Goal: Task Accomplishment & Management: Use online tool/utility

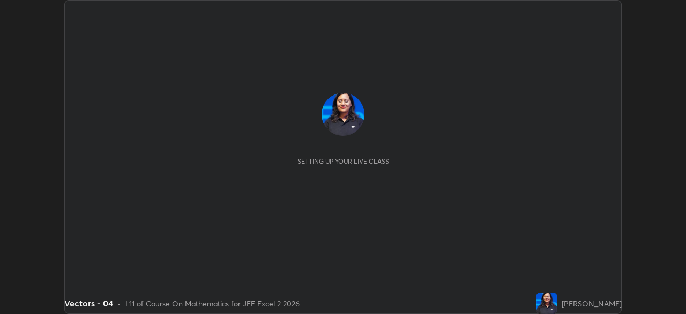
scroll to position [314, 686]
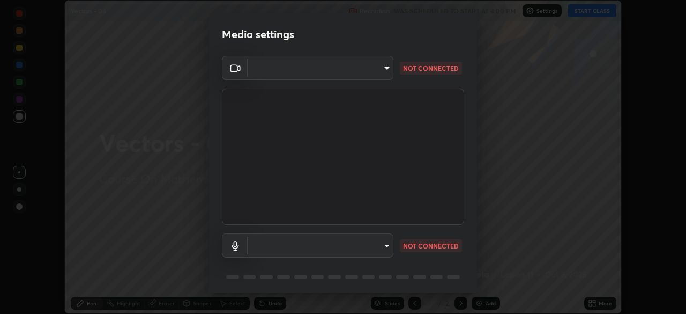
type input "92c397386f886fe799a4c583ca1e1c0e7d4a0c30fb7797d0dd299bb1a2781828"
type input "default"
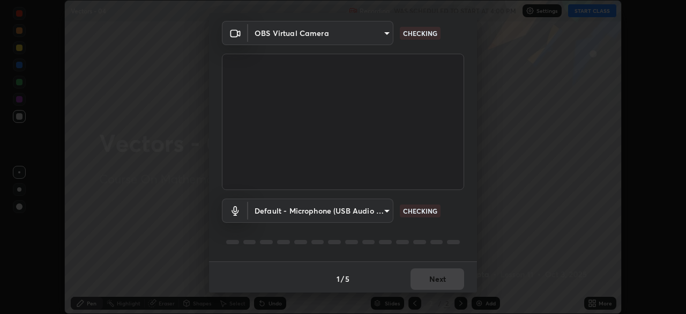
scroll to position [38, 0]
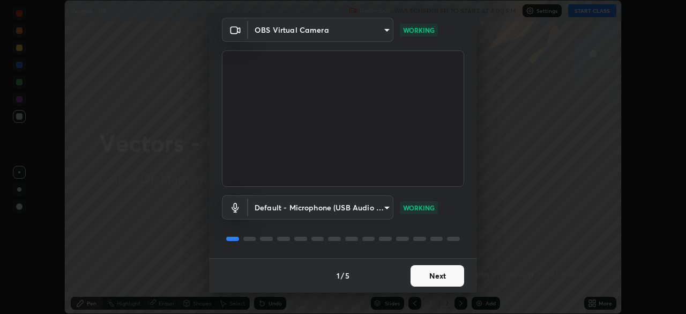
click at [443, 277] on button "Next" at bounding box center [438, 275] width 54 height 21
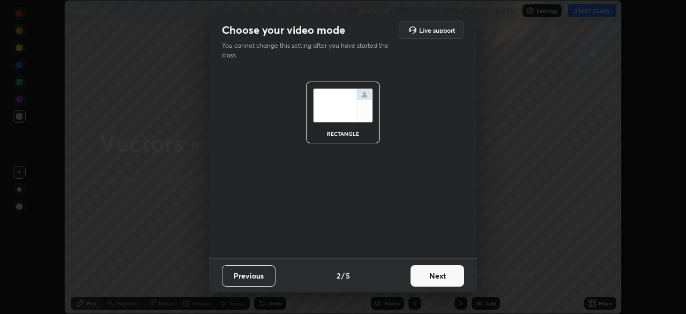
scroll to position [0, 0]
click at [445, 279] on button "Next" at bounding box center [438, 275] width 54 height 21
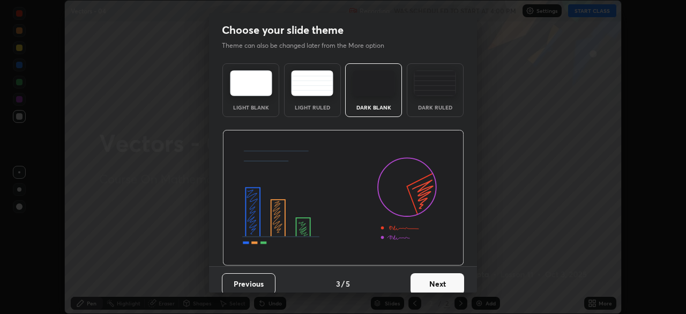
click at [447, 279] on button "Next" at bounding box center [438, 283] width 54 height 21
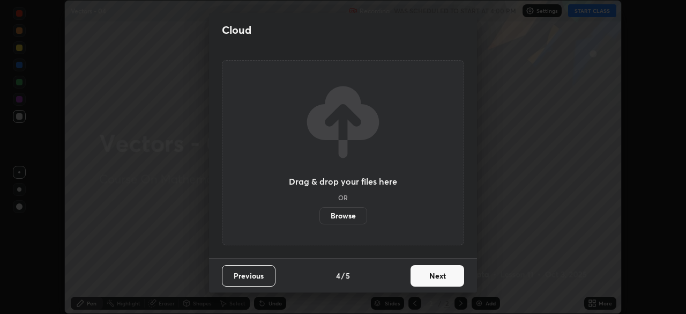
click at [447, 279] on button "Next" at bounding box center [438, 275] width 54 height 21
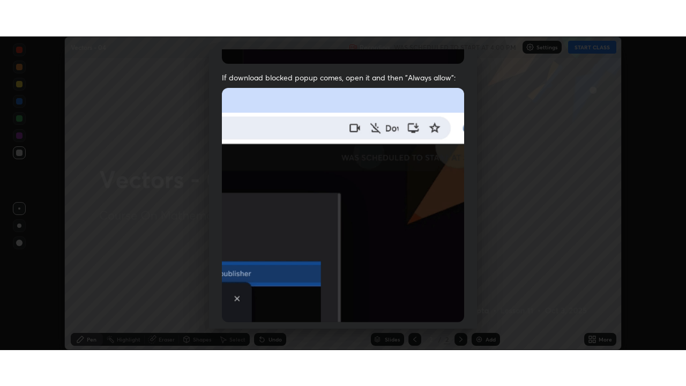
scroll to position [257, 0]
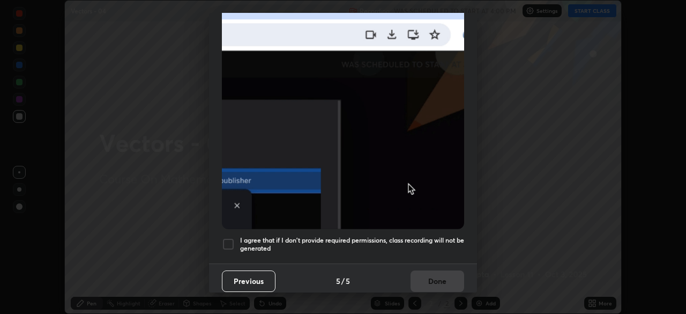
click at [429, 236] on h5 "I agree that if I don't provide required permissions, class recording will not …" at bounding box center [352, 244] width 224 height 17
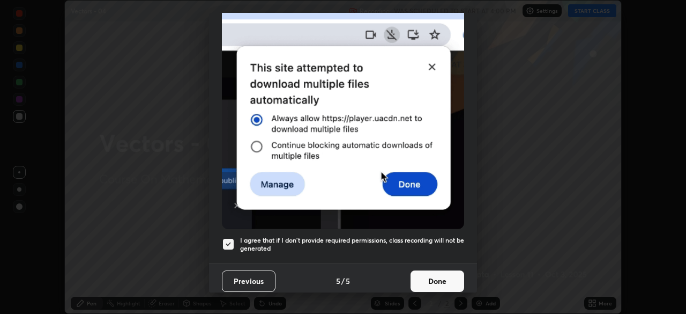
click at [428, 276] on button "Done" at bounding box center [438, 280] width 54 height 21
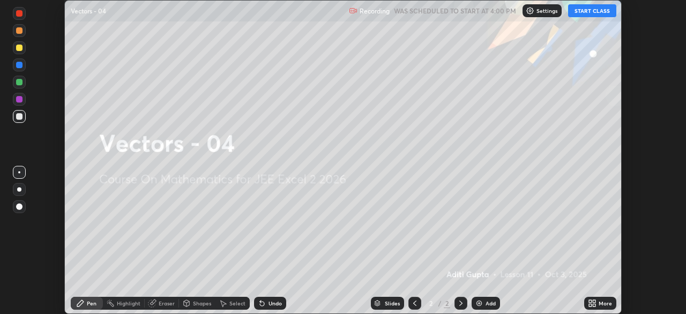
click at [591, 17] on button "START CLASS" at bounding box center [592, 10] width 48 height 13
click at [593, 303] on icon at bounding box center [594, 304] width 3 height 3
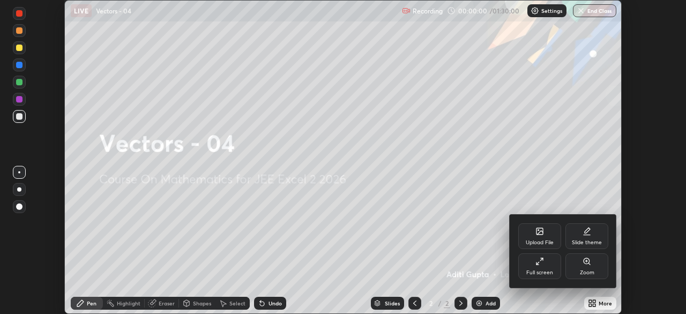
click at [537, 270] on div "Full screen" at bounding box center [539, 272] width 27 height 5
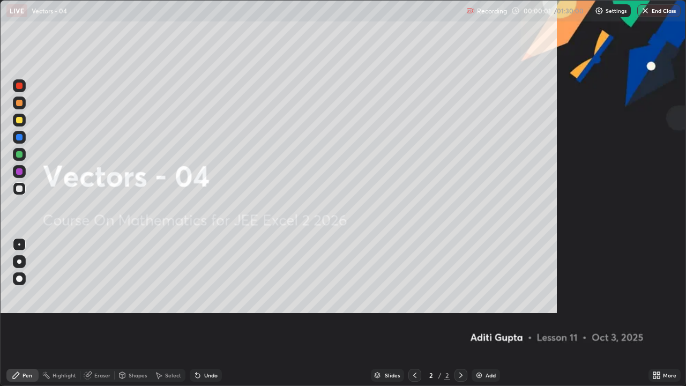
scroll to position [386, 686]
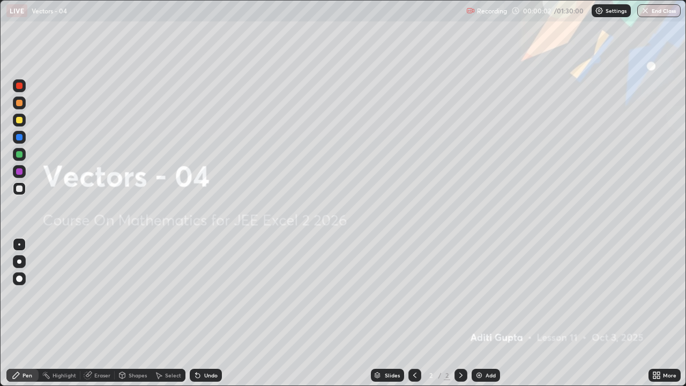
click at [486, 313] on div "Add" at bounding box center [486, 375] width 28 height 13
click at [489, 313] on div "Add" at bounding box center [486, 375] width 28 height 13
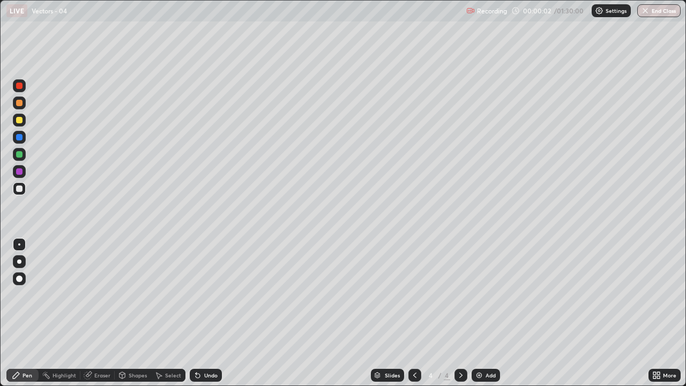
click at [488, 313] on div "Add" at bounding box center [486, 375] width 28 height 13
click at [487, 313] on div "Add" at bounding box center [486, 375] width 28 height 13
click at [486, 313] on div "Add" at bounding box center [486, 375] width 28 height 13
click at [485, 313] on div "Add" at bounding box center [486, 375] width 28 height 13
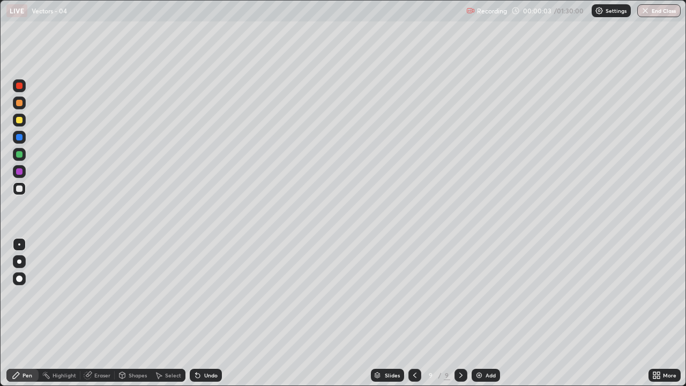
click at [485, 313] on div "Add" at bounding box center [486, 375] width 28 height 13
click at [487, 313] on div "Add" at bounding box center [486, 375] width 28 height 13
click at [485, 313] on div "Add" at bounding box center [486, 375] width 28 height 13
click at [483, 313] on div "Add" at bounding box center [486, 375] width 28 height 13
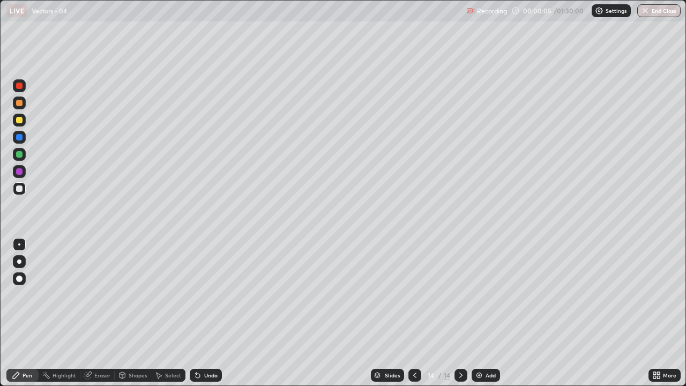
click at [392, 313] on div "Slides" at bounding box center [387, 375] width 33 height 13
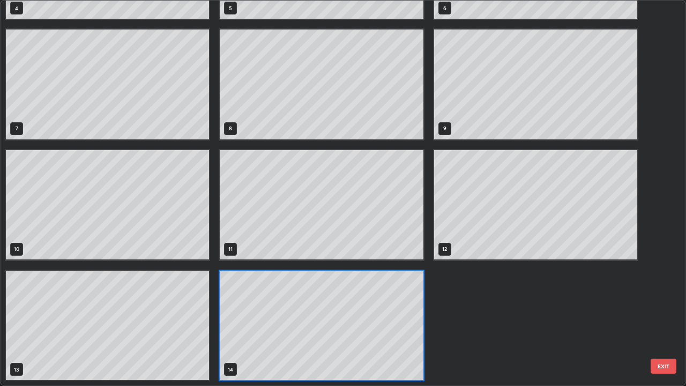
scroll to position [382, 680]
click at [659, 128] on div "1 2 3 4 5 6 7 8 9 10 11 12 13 14" at bounding box center [334, 193] width 666 height 385
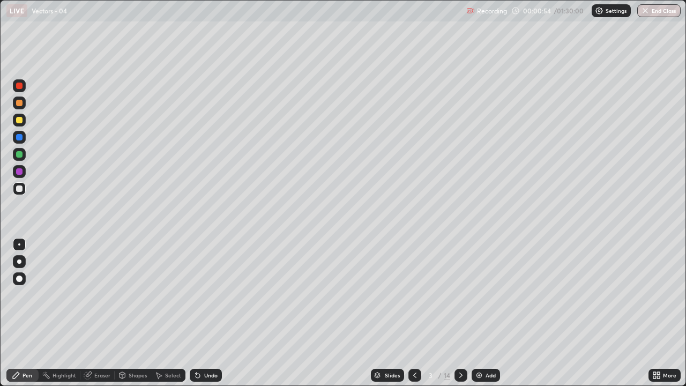
click at [21, 122] on div at bounding box center [19, 120] width 6 height 6
click at [19, 189] on div at bounding box center [19, 188] width 6 height 6
click at [20, 154] on div at bounding box center [19, 154] width 6 height 6
click at [19, 121] on div at bounding box center [19, 120] width 6 height 6
click at [24, 192] on div at bounding box center [19, 188] width 13 height 13
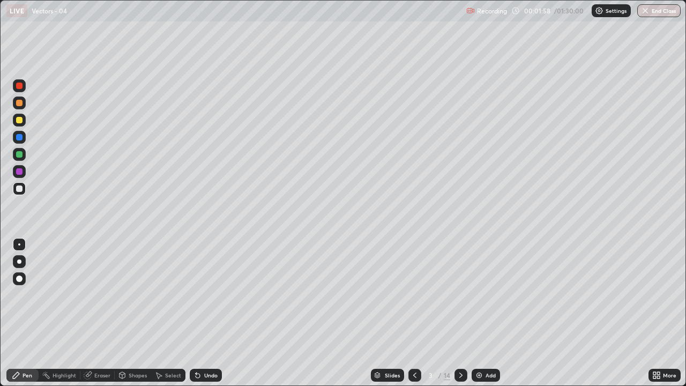
click at [20, 154] on div at bounding box center [19, 154] width 6 height 6
click at [24, 125] on div at bounding box center [19, 120] width 13 height 17
click at [20, 189] on div at bounding box center [19, 188] width 6 height 6
click at [460, 313] on icon at bounding box center [461, 375] width 9 height 9
click at [104, 313] on div "Eraser" at bounding box center [102, 375] width 16 height 5
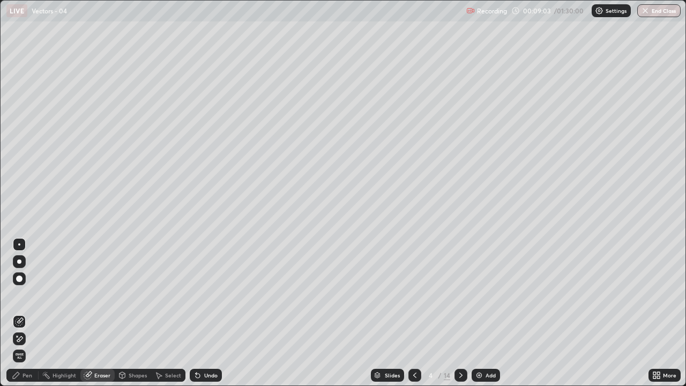
click at [24, 313] on div "Pen" at bounding box center [28, 375] width 10 height 5
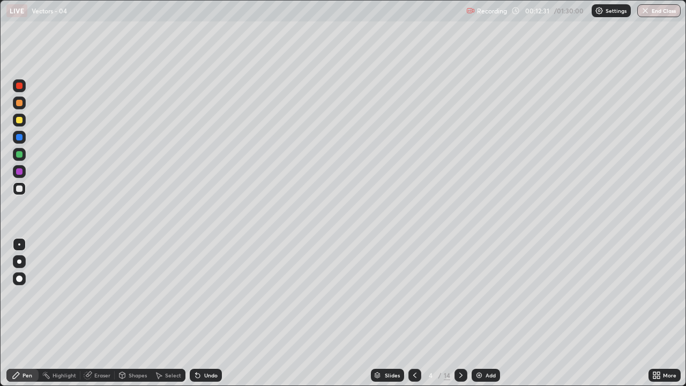
click at [465, 313] on div at bounding box center [461, 375] width 13 height 13
click at [420, 313] on div at bounding box center [414, 375] width 13 height 13
click at [418, 313] on div at bounding box center [414, 375] width 13 height 13
click at [460, 313] on icon at bounding box center [461, 375] width 9 height 9
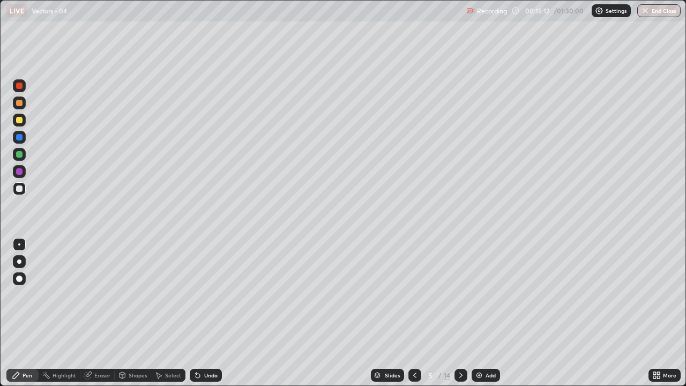
click at [19, 121] on div at bounding box center [19, 120] width 6 height 6
click at [207, 313] on div "Undo" at bounding box center [210, 375] width 13 height 5
click at [20, 188] on div at bounding box center [19, 188] width 6 height 6
click at [460, 313] on icon at bounding box center [461, 375] width 9 height 9
click at [19, 121] on div at bounding box center [19, 120] width 6 height 6
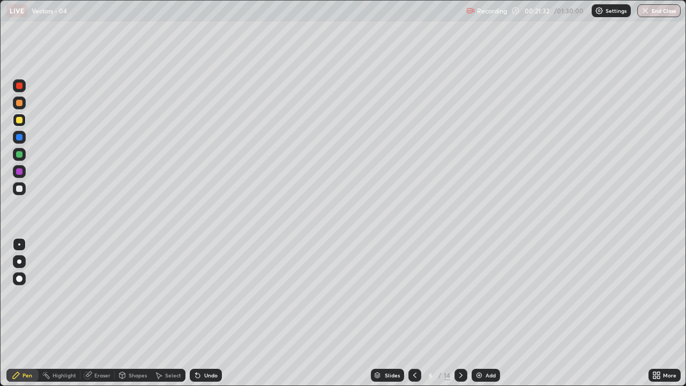
click at [21, 187] on div at bounding box center [19, 188] width 6 height 6
click at [132, 313] on div "Shapes" at bounding box center [138, 375] width 18 height 5
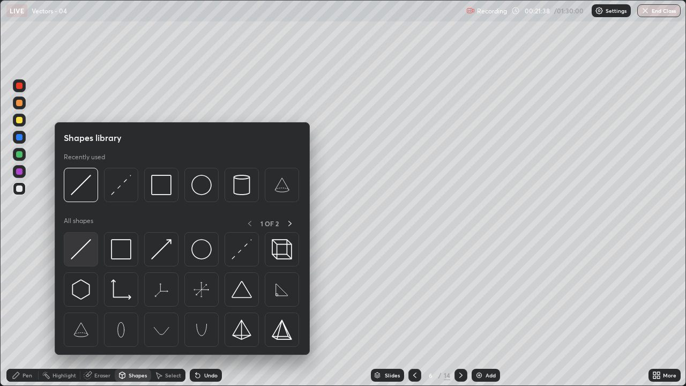
click at [81, 250] on img at bounding box center [81, 249] width 20 height 20
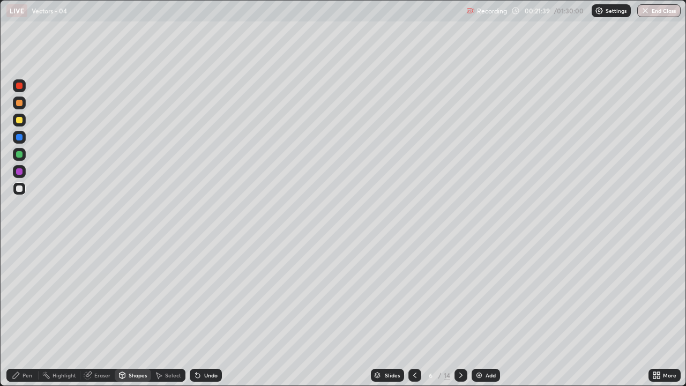
click at [19, 121] on div at bounding box center [19, 120] width 6 height 6
click at [22, 188] on div at bounding box center [19, 188] width 6 height 6
click at [206, 313] on div "Undo" at bounding box center [210, 375] width 13 height 5
click at [204, 313] on div "Undo" at bounding box center [210, 375] width 13 height 5
click at [28, 313] on div "Pen" at bounding box center [28, 375] width 10 height 5
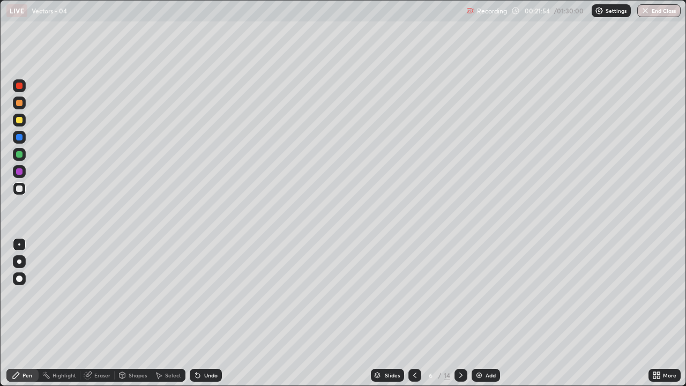
click at [20, 174] on div at bounding box center [19, 171] width 6 height 6
click at [140, 313] on div "Shapes" at bounding box center [138, 375] width 18 height 5
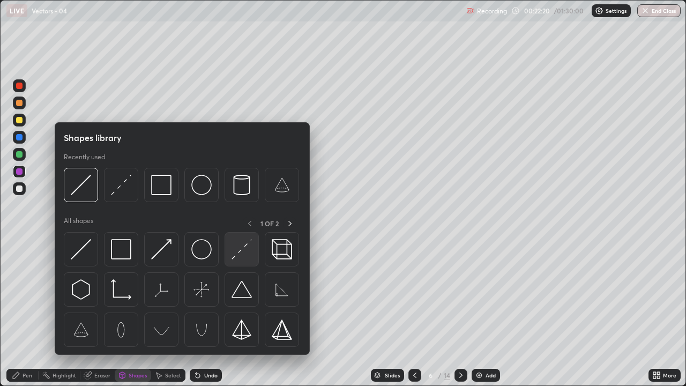
click at [241, 254] on img at bounding box center [242, 249] width 20 height 20
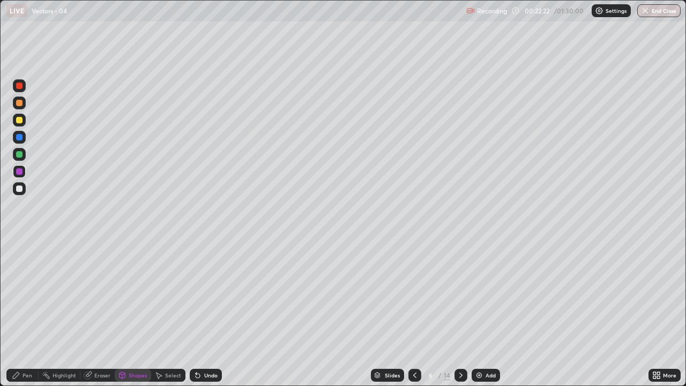
click at [20, 154] on div at bounding box center [19, 154] width 6 height 6
click at [210, 313] on div "Undo" at bounding box center [210, 375] width 13 height 5
click at [211, 313] on div "Undo" at bounding box center [210, 375] width 13 height 5
click at [121, 313] on icon at bounding box center [123, 375] width 6 height 2
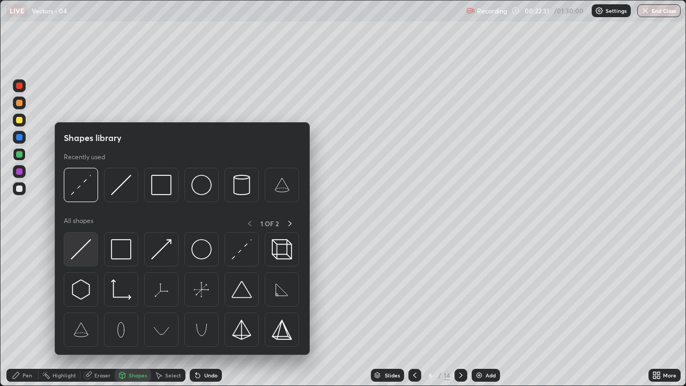
click at [79, 246] on img at bounding box center [81, 249] width 20 height 20
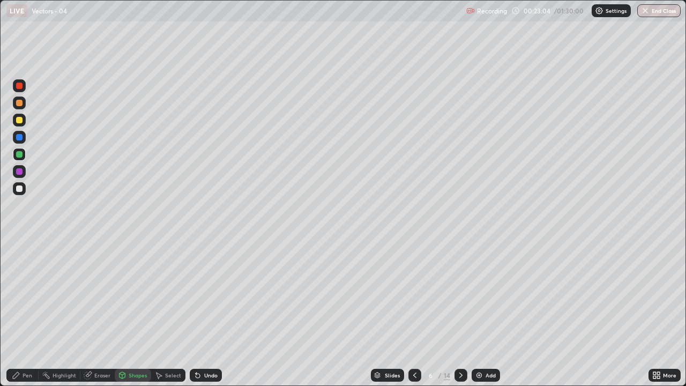
click at [19, 121] on div at bounding box center [19, 120] width 6 height 6
click at [200, 313] on icon at bounding box center [198, 375] width 9 height 9
click at [22, 105] on div at bounding box center [19, 103] width 6 height 6
click at [30, 313] on div "Pen" at bounding box center [28, 375] width 10 height 5
click at [198, 313] on icon at bounding box center [198, 375] width 9 height 9
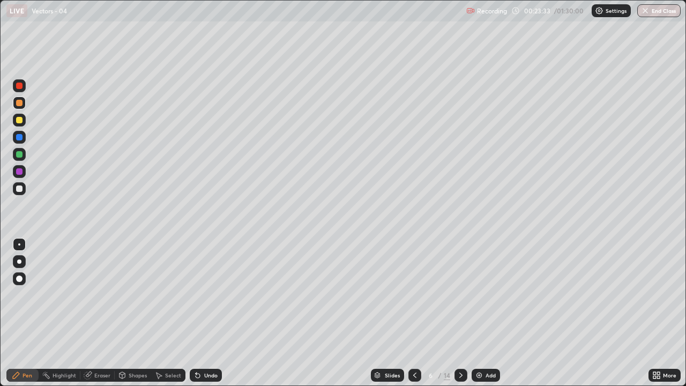
click at [204, 313] on div "Undo" at bounding box center [210, 375] width 13 height 5
click at [206, 313] on div "Undo" at bounding box center [210, 375] width 13 height 5
click at [210, 313] on div "Undo" at bounding box center [210, 375] width 13 height 5
click at [211, 313] on div "Undo" at bounding box center [210, 375] width 13 height 5
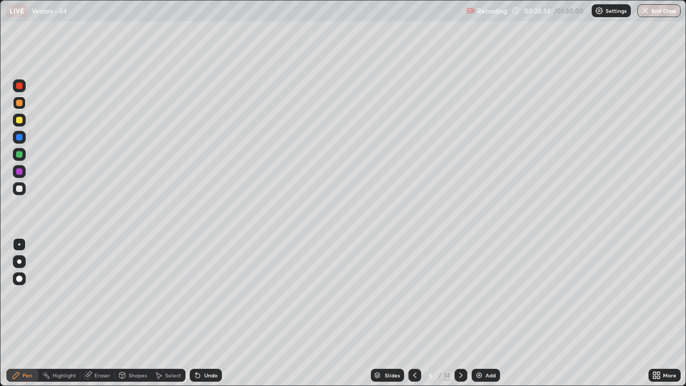
click at [210, 313] on div "Undo" at bounding box center [210, 375] width 13 height 5
click at [20, 190] on div at bounding box center [19, 188] width 6 height 6
click at [19, 86] on div at bounding box center [19, 86] width 6 height 6
click at [129, 313] on div "Shapes" at bounding box center [138, 375] width 18 height 5
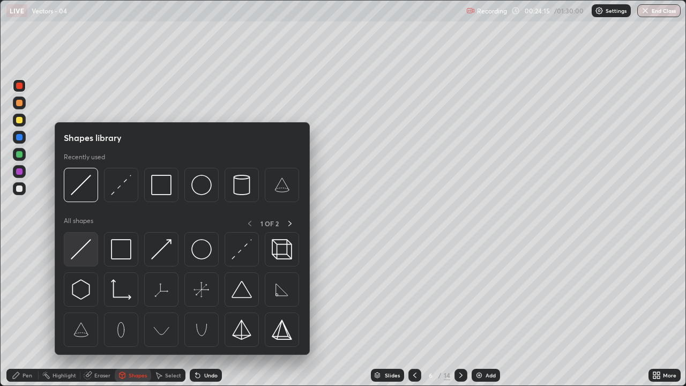
click at [86, 252] on img at bounding box center [81, 249] width 20 height 20
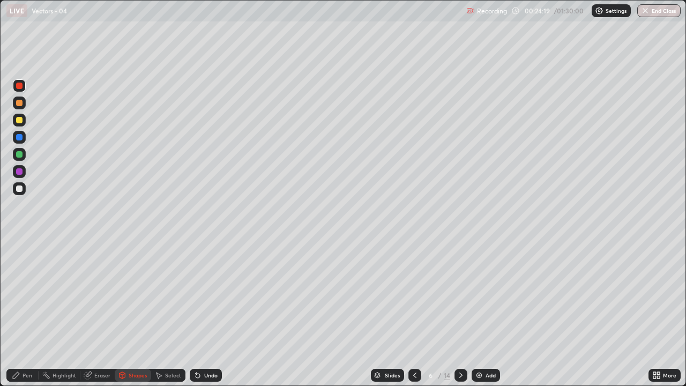
click at [19, 189] on div at bounding box center [19, 188] width 6 height 6
click at [210, 313] on div "Undo" at bounding box center [210, 375] width 13 height 5
click at [28, 313] on div "Pen" at bounding box center [28, 375] width 10 height 5
click at [460, 313] on icon at bounding box center [461, 375] width 9 height 9
click at [350, 313] on div "Slides 7 / 14 Add" at bounding box center [435, 375] width 427 height 21
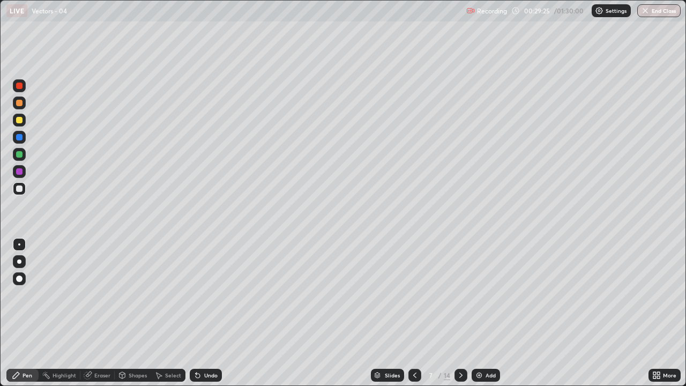
click at [21, 157] on div at bounding box center [19, 154] width 6 height 6
click at [20, 189] on div at bounding box center [19, 188] width 6 height 6
click at [23, 123] on div at bounding box center [19, 120] width 13 height 13
click at [460, 313] on icon at bounding box center [461, 375] width 9 height 9
click at [18, 190] on div at bounding box center [19, 188] width 6 height 6
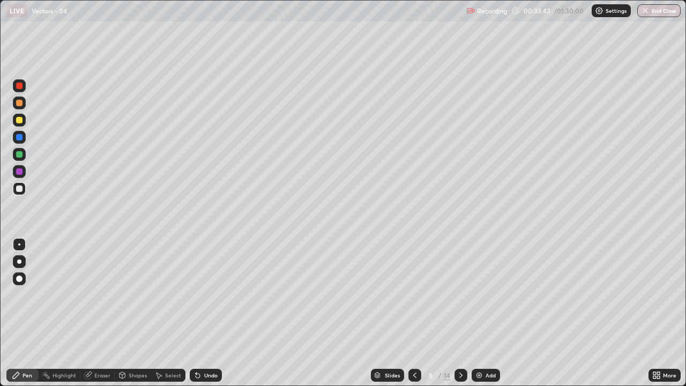
click at [168, 313] on div "Select" at bounding box center [173, 375] width 16 height 5
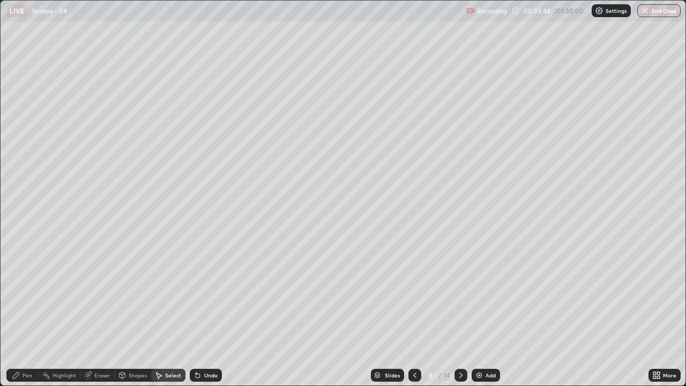
click at [202, 313] on div "Undo" at bounding box center [206, 375] width 32 height 13
click at [204, 313] on div "Undo" at bounding box center [210, 375] width 13 height 5
click at [24, 313] on div "Pen" at bounding box center [28, 375] width 10 height 5
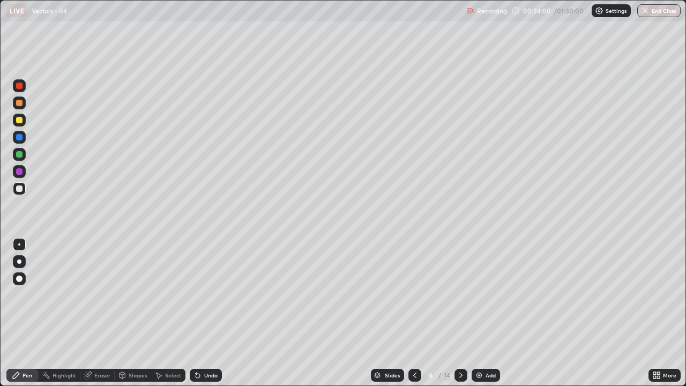
click at [25, 156] on div at bounding box center [19, 154] width 13 height 13
click at [20, 120] on div at bounding box center [19, 120] width 6 height 6
click at [21, 174] on div at bounding box center [19, 171] width 13 height 13
click at [19, 189] on div at bounding box center [19, 188] width 6 height 6
click at [20, 172] on div at bounding box center [19, 171] width 6 height 6
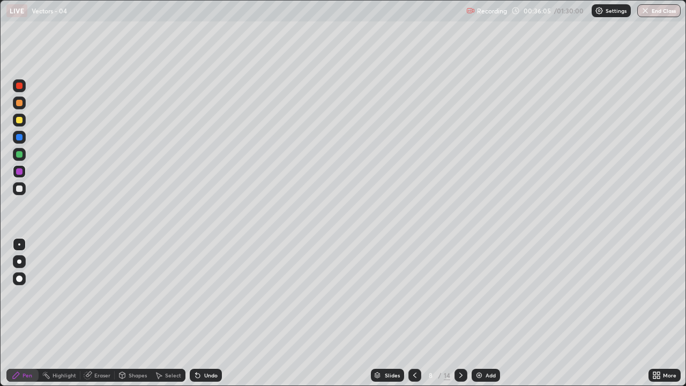
click at [19, 189] on div at bounding box center [19, 188] width 6 height 6
click at [209, 313] on div "Undo" at bounding box center [210, 375] width 13 height 5
click at [460, 313] on icon at bounding box center [461, 375] width 9 height 9
click at [109, 313] on div "Eraser" at bounding box center [102, 375] width 16 height 5
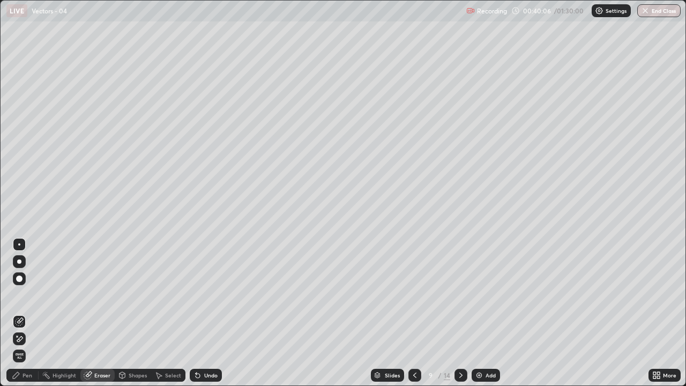
click at [27, 313] on div "Pen" at bounding box center [28, 375] width 10 height 5
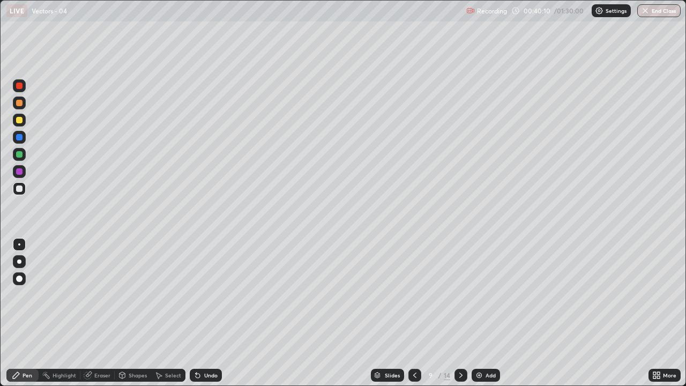
click at [108, 313] on div "Eraser" at bounding box center [97, 375] width 34 height 13
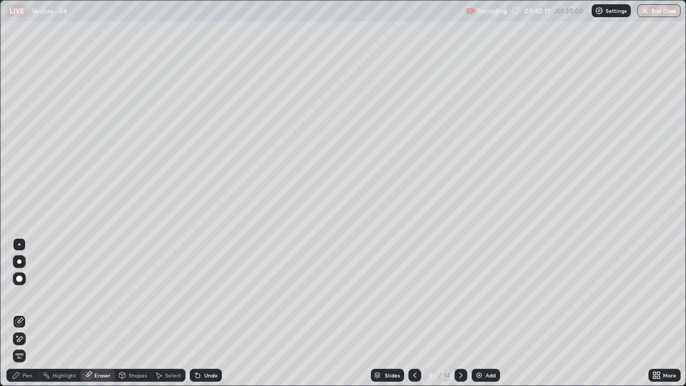
click at [30, 313] on div "Pen" at bounding box center [22, 375] width 32 height 13
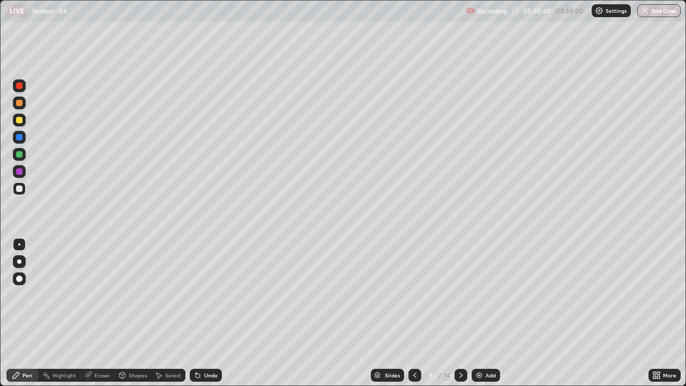
click at [212, 313] on div "Undo" at bounding box center [206, 375] width 32 height 13
click at [213, 313] on div "Undo" at bounding box center [210, 375] width 13 height 5
click at [460, 313] on icon at bounding box center [461, 375] width 9 height 9
click at [20, 124] on div at bounding box center [19, 120] width 13 height 13
click at [24, 186] on div at bounding box center [19, 188] width 13 height 13
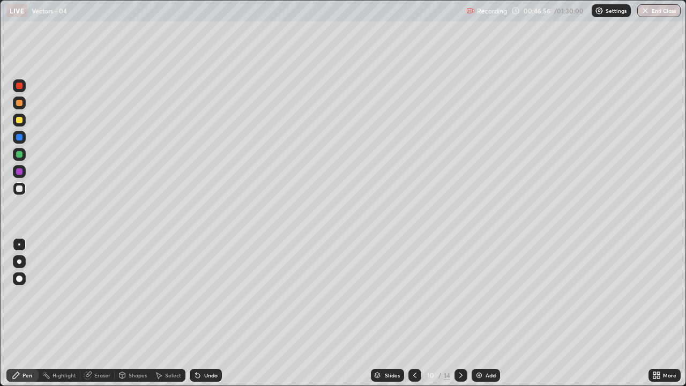
click at [204, 313] on div "Undo" at bounding box center [210, 375] width 13 height 5
click at [211, 313] on div "Undo" at bounding box center [206, 375] width 32 height 13
click at [465, 313] on div at bounding box center [461, 375] width 13 height 13
click at [417, 313] on div at bounding box center [414, 375] width 13 height 13
click at [461, 313] on icon at bounding box center [461, 375] width 9 height 9
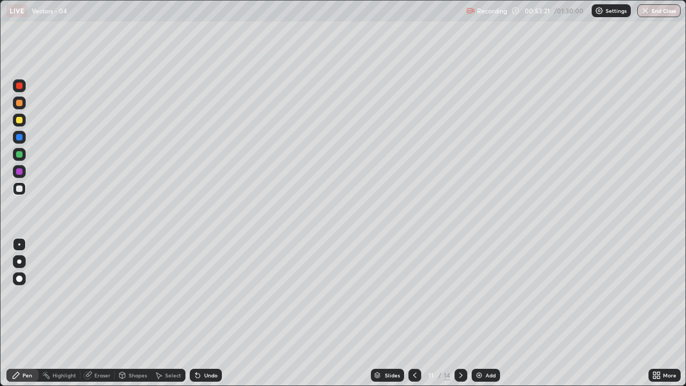
click at [455, 313] on div at bounding box center [461, 375] width 13 height 13
click at [209, 313] on div "Undo" at bounding box center [210, 375] width 13 height 5
click at [208, 313] on div "Undo" at bounding box center [210, 375] width 13 height 5
click at [460, 313] on icon at bounding box center [461, 375] width 9 height 9
click at [413, 313] on icon at bounding box center [414, 375] width 3 height 5
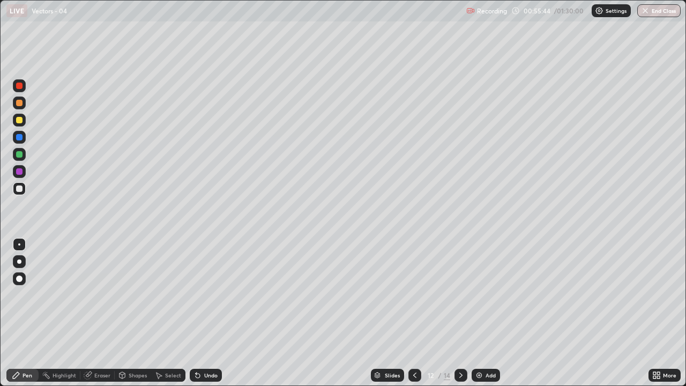
click at [415, 313] on icon at bounding box center [415, 375] width 9 height 9
click at [460, 313] on icon at bounding box center [461, 375] width 9 height 9
click at [652, 14] on button "End Class" at bounding box center [658, 10] width 43 height 13
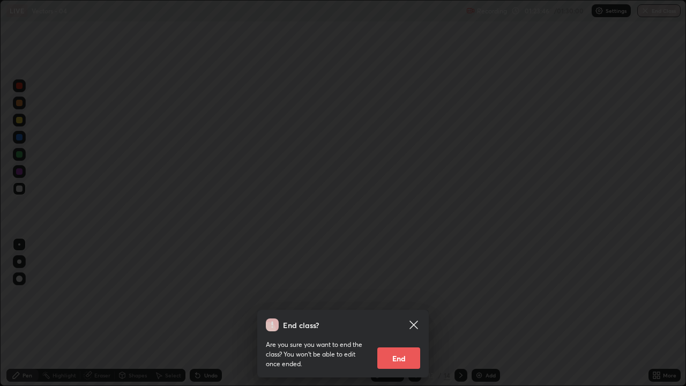
click at [410, 313] on button "End" at bounding box center [398, 357] width 43 height 21
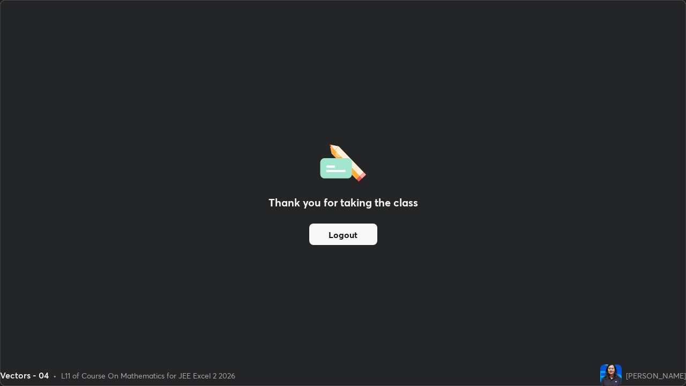
click at [345, 231] on button "Logout" at bounding box center [343, 234] width 68 height 21
click at [341, 234] on button "Logout" at bounding box center [343, 234] width 68 height 21
click at [341, 232] on button "Logout" at bounding box center [343, 234] width 68 height 21
click at [346, 232] on button "Logout" at bounding box center [343, 234] width 68 height 21
click at [664, 313] on div "[PERSON_NAME]" at bounding box center [656, 375] width 60 height 11
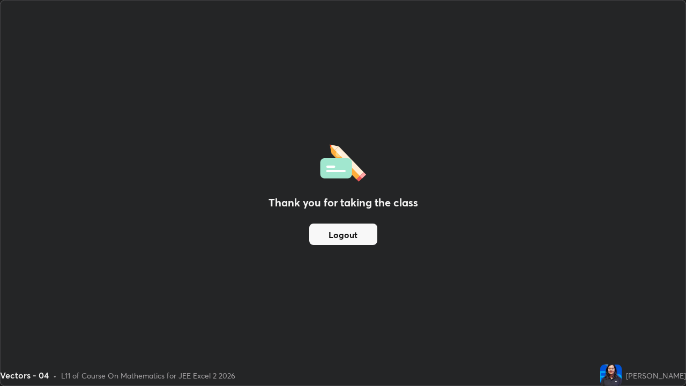
click at [653, 313] on div "[PERSON_NAME]" at bounding box center [656, 375] width 60 height 11
click at [622, 313] on img at bounding box center [610, 375] width 21 height 21
click at [672, 313] on div "[PERSON_NAME]" at bounding box center [656, 375] width 60 height 11
